Goal: Transaction & Acquisition: Purchase product/service

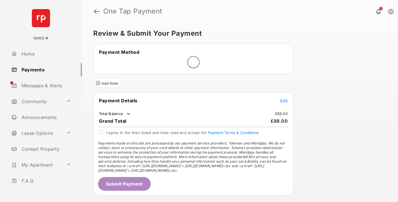
click at [284, 101] on span "Edit" at bounding box center [283, 101] width 7 height 5
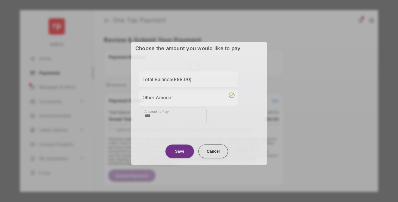
type input "***"
click at [179, 150] on button "Save" at bounding box center [179, 152] width 28 height 14
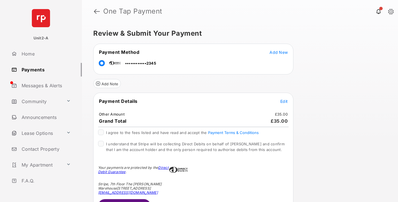
click at [124, 201] on button "Submit Payment" at bounding box center [124, 207] width 53 height 14
